Goal: Task Accomplishment & Management: Manage account settings

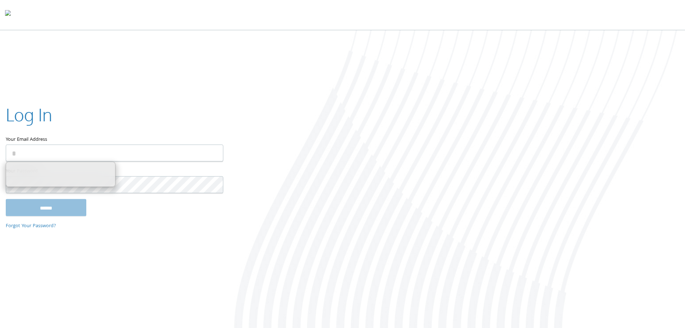
click at [139, 152] on input "Your Email Address" at bounding box center [115, 152] width 218 height 17
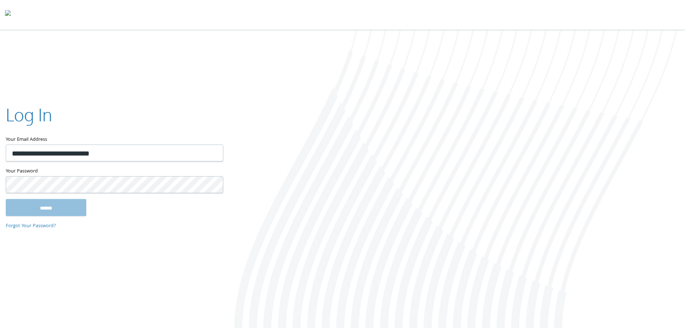
type input "**********"
click at [6, 199] on input "******" at bounding box center [46, 207] width 81 height 17
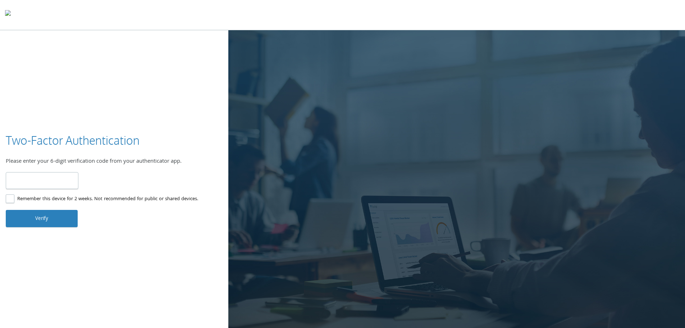
type input "******"
